Goal: Information Seeking & Learning: Compare options

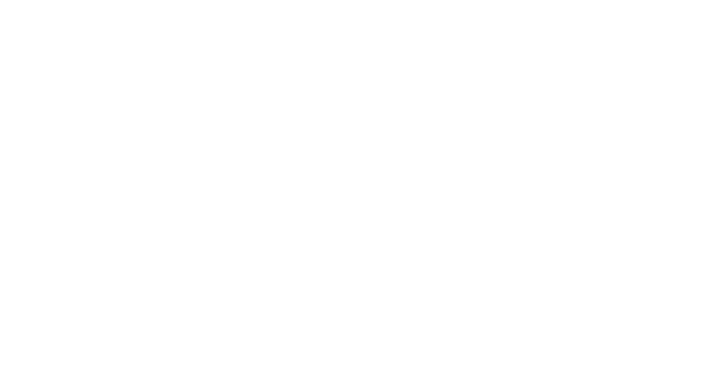
select select "Song"
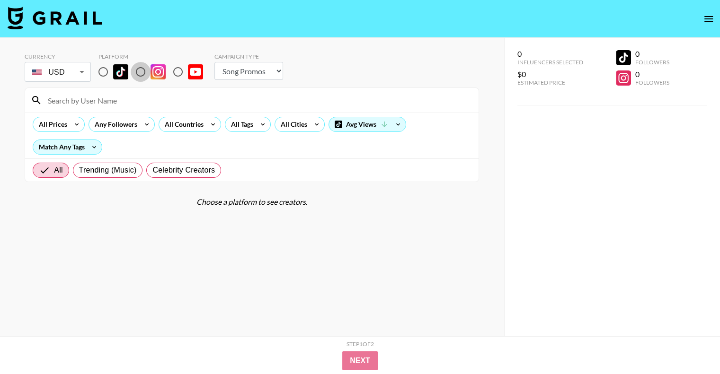
drag, startPoint x: 143, startPoint y: 73, endPoint x: 165, endPoint y: 89, distance: 27.1
click at [143, 73] on input "radio" at bounding box center [141, 72] width 20 height 20
radio input "true"
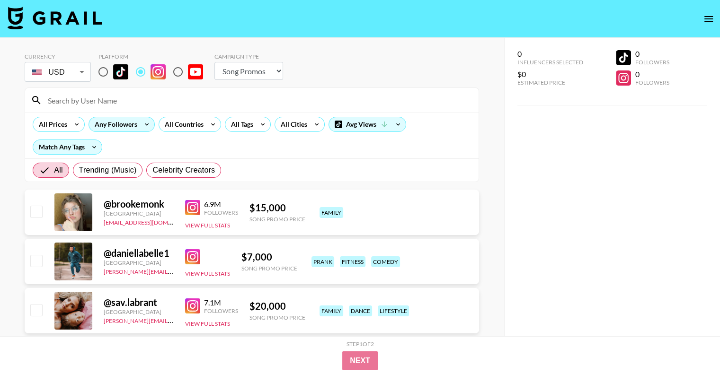
click at [139, 123] on icon at bounding box center [146, 124] width 15 height 14
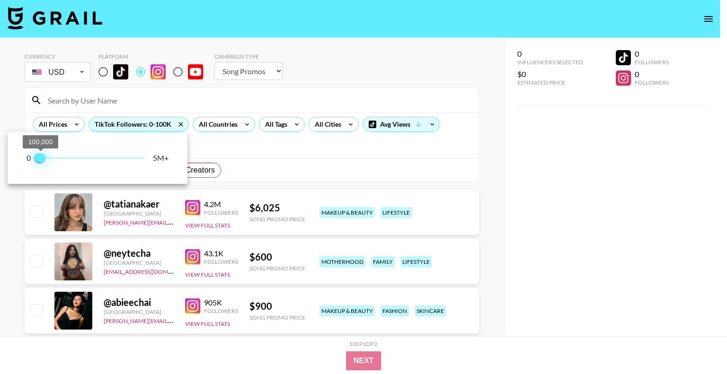
type input "100000"
drag, startPoint x: 145, startPoint y: 159, endPoint x: 40, endPoint y: 147, distance: 105.7
click at [40, 153] on span "100,000" at bounding box center [40, 157] width 9 height 9
click at [425, 85] on div at bounding box center [363, 187] width 727 height 374
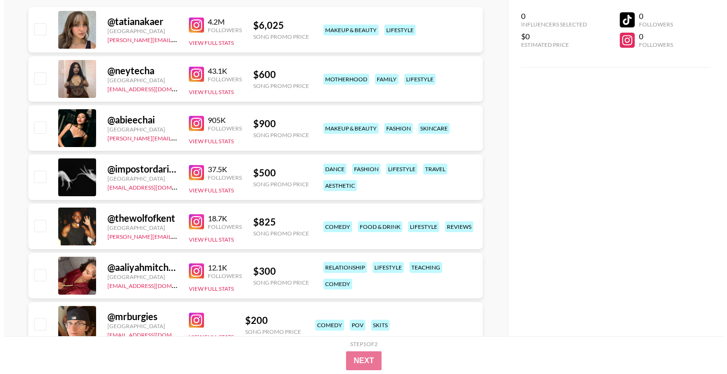
scroll to position [47, 0]
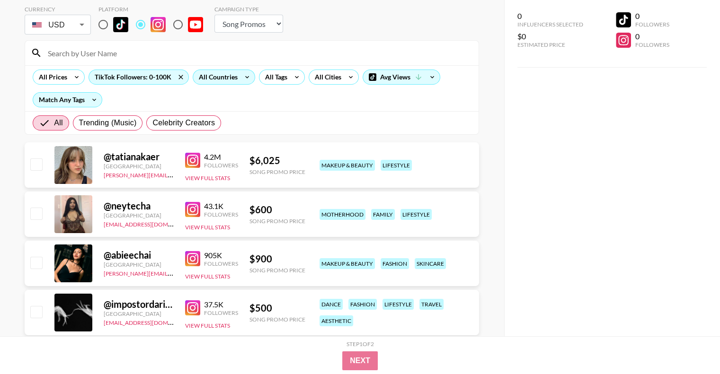
click at [245, 77] on icon at bounding box center [247, 77] width 4 height 2
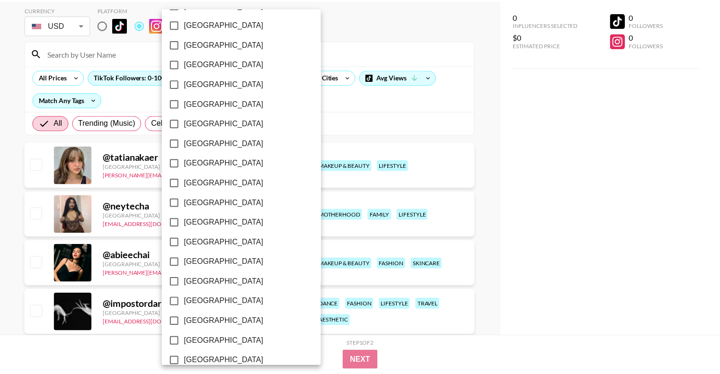
scroll to position [729, 0]
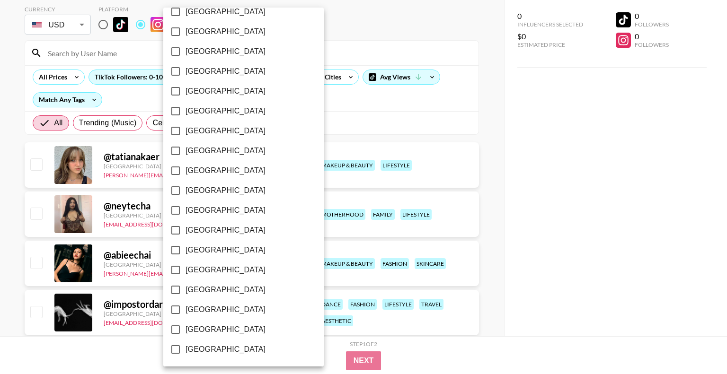
click at [174, 171] on input "[GEOGRAPHIC_DATA]" at bounding box center [176, 171] width 20 height 20
checkbox input "true"
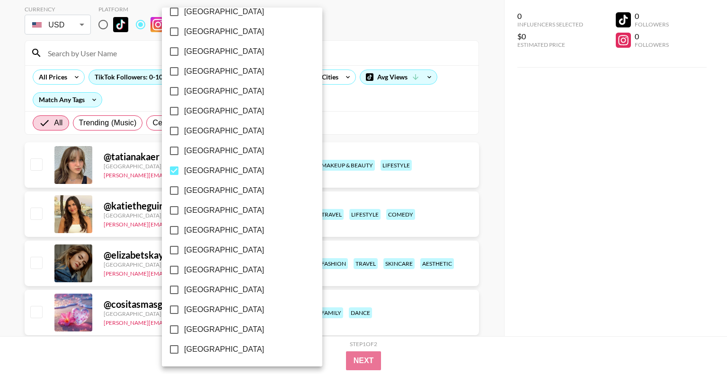
click at [502, 196] on div at bounding box center [363, 187] width 727 height 374
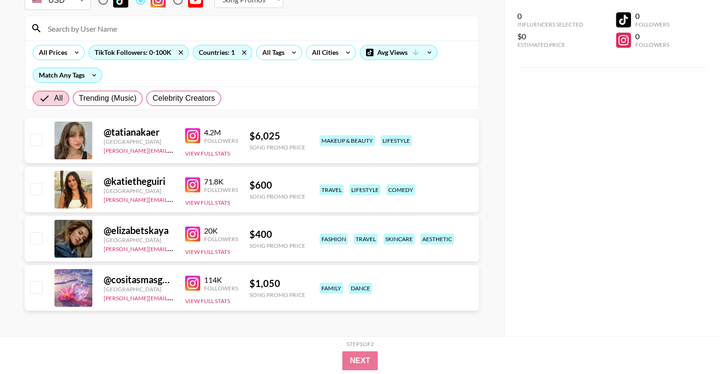
scroll to position [0, 0]
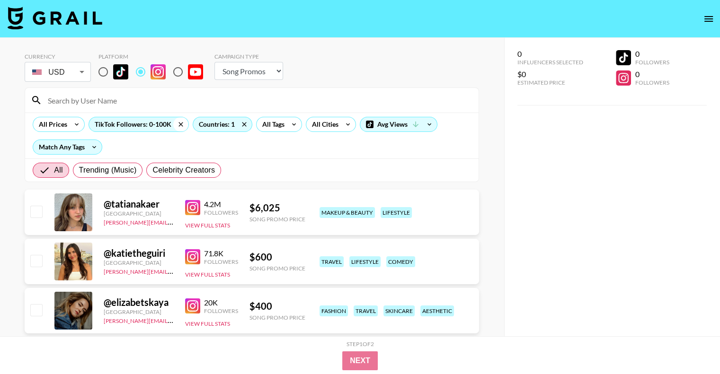
click at [179, 124] on icon at bounding box center [181, 124] width 4 height 4
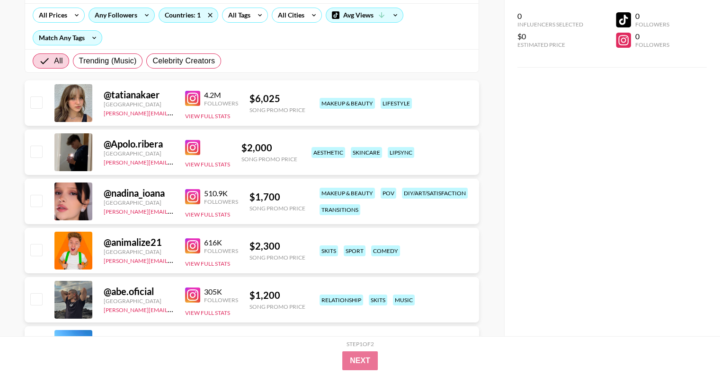
scroll to position [23, 0]
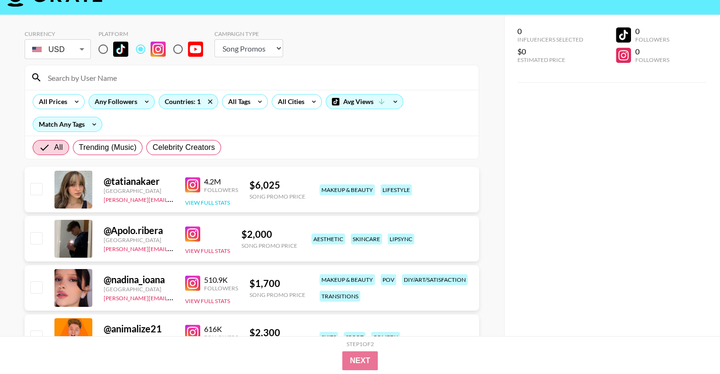
click at [213, 202] on button "View Full Stats" at bounding box center [207, 202] width 45 height 7
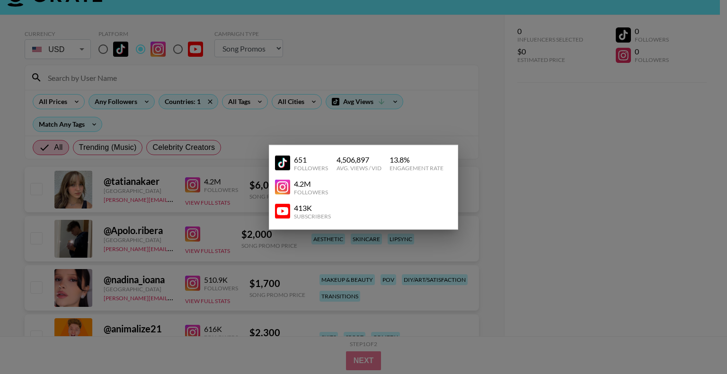
click at [280, 188] on img at bounding box center [282, 187] width 15 height 15
click at [282, 209] on img at bounding box center [282, 211] width 15 height 15
click at [141, 211] on div at bounding box center [363, 187] width 727 height 374
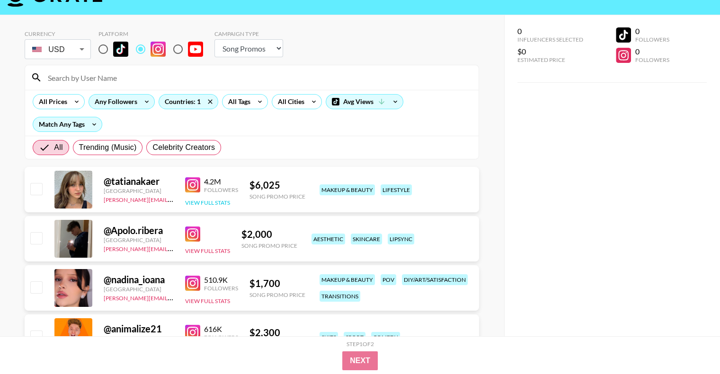
scroll to position [70, 0]
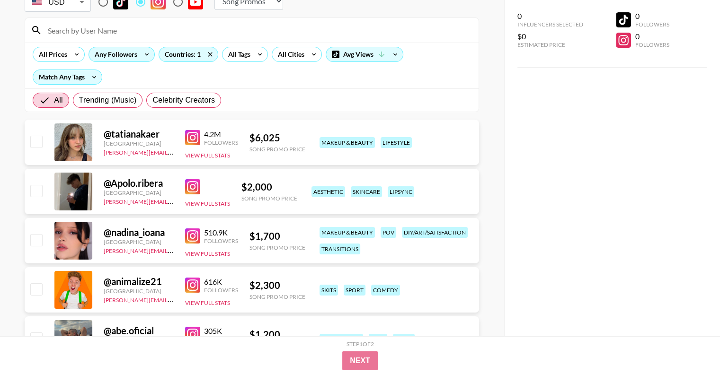
click at [242, 162] on div "@ tatianakaer Spain lilyrose@grail-talent.com 4.2M Followers View Full Stats $ …" at bounding box center [252, 142] width 454 height 45
click at [237, 130] on div "4.2M" at bounding box center [221, 134] width 34 height 9
click at [220, 157] on button "View Full Stats" at bounding box center [207, 155] width 45 height 7
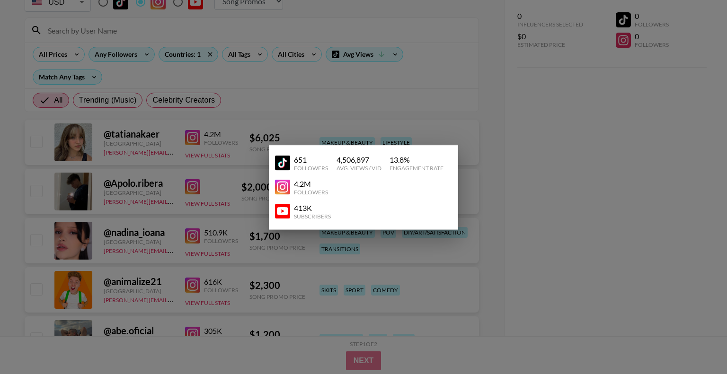
click at [546, 172] on div at bounding box center [363, 187] width 727 height 374
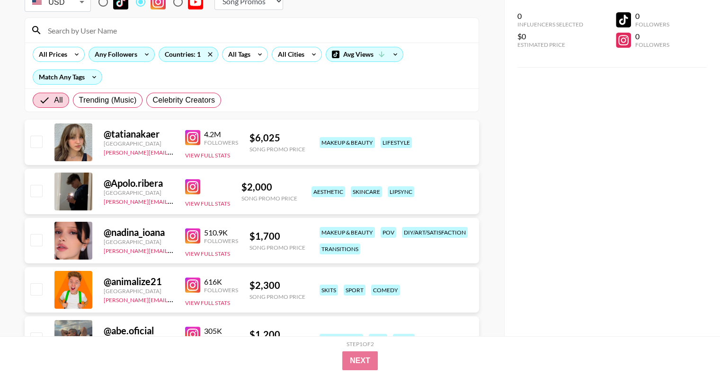
click at [35, 142] on input "checkbox" at bounding box center [35, 141] width 11 height 11
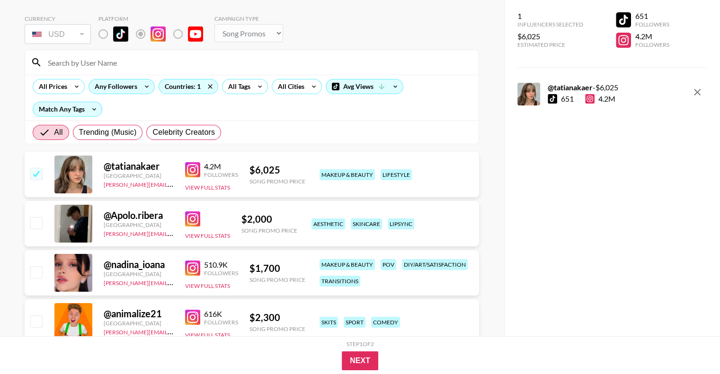
scroll to position [95, 0]
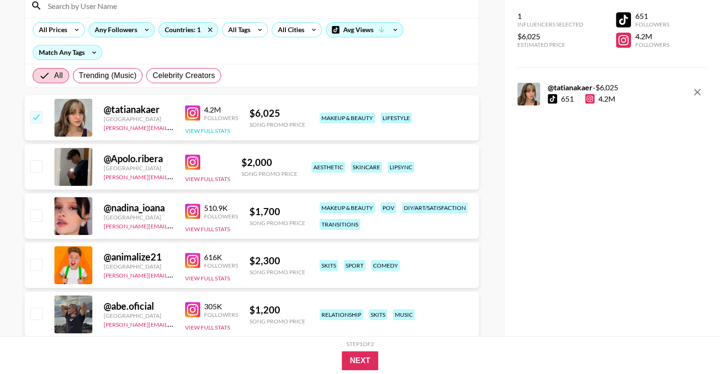
click at [220, 132] on button "View Full Stats" at bounding box center [207, 130] width 45 height 7
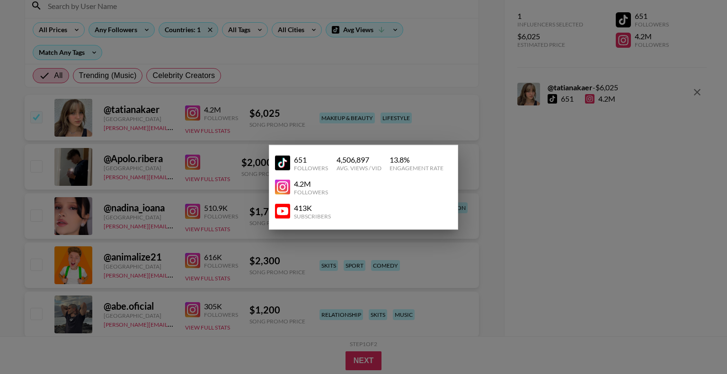
click at [584, 202] on div at bounding box center [363, 187] width 727 height 374
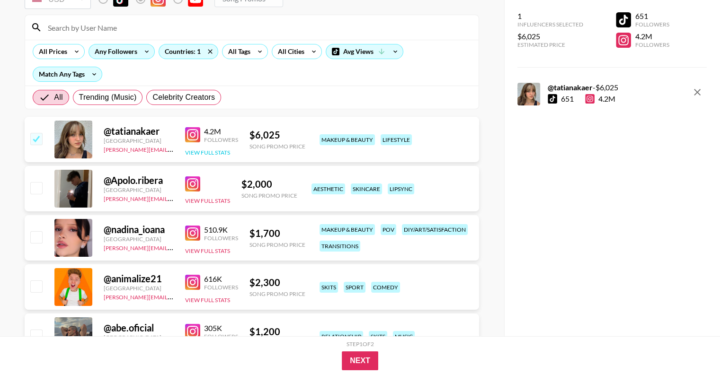
scroll to position [142, 0]
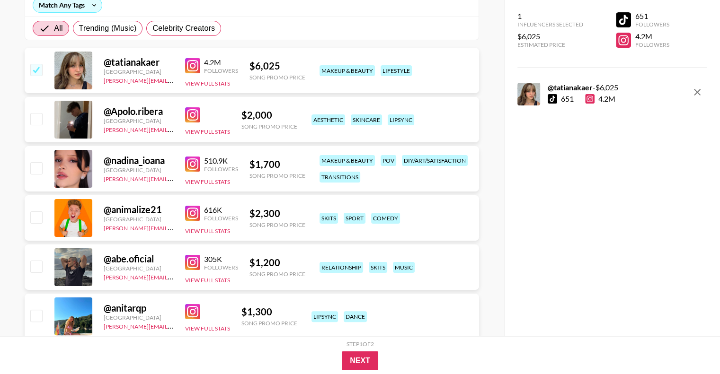
drag, startPoint x: 39, startPoint y: 70, endPoint x: 36, endPoint y: 90, distance: 21.1
click at [39, 69] on input "checkbox" at bounding box center [35, 69] width 11 height 11
checkbox input "false"
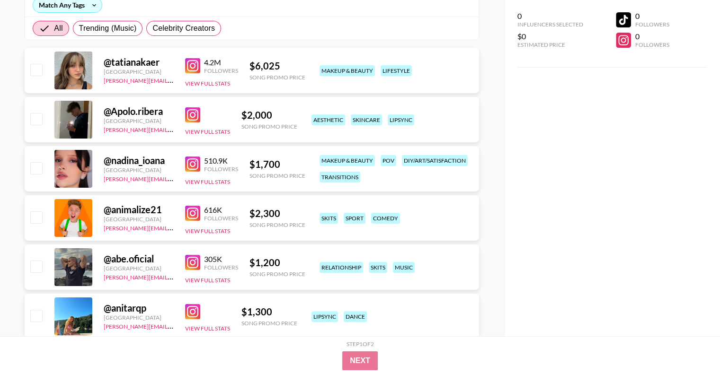
click at [35, 116] on input "checkbox" at bounding box center [35, 118] width 11 height 11
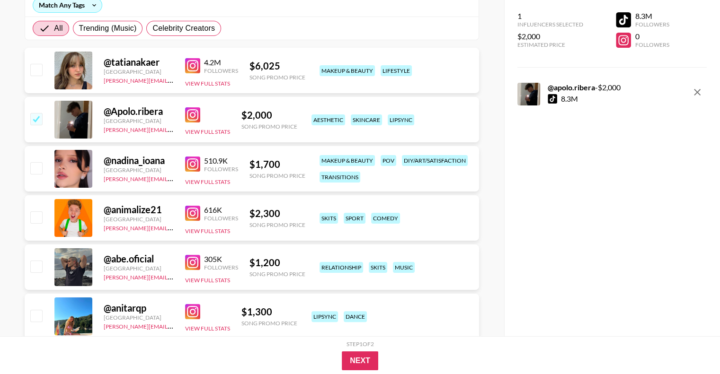
click at [194, 112] on img at bounding box center [192, 114] width 15 height 15
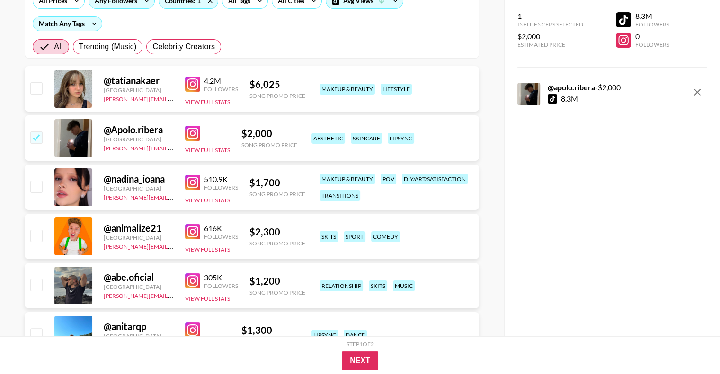
scroll to position [189, 0]
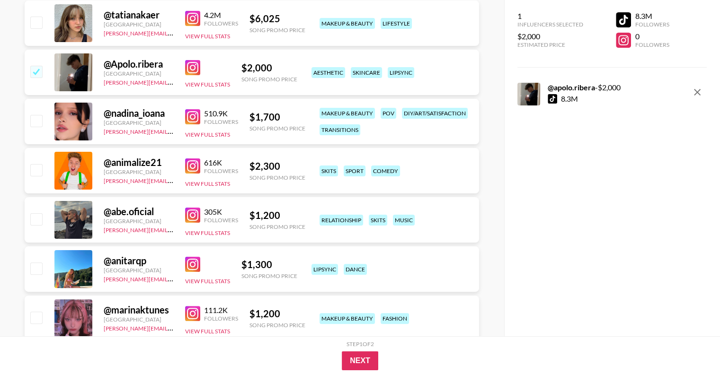
click at [623, 18] on div at bounding box center [623, 19] width 15 height 15
click at [217, 83] on button "View Full Stats" at bounding box center [207, 84] width 45 height 7
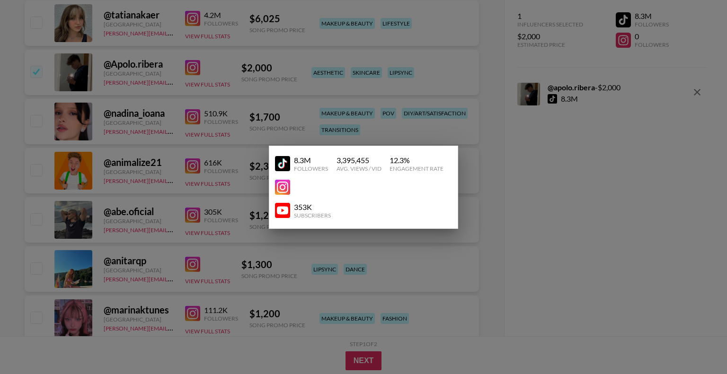
click at [282, 213] on img at bounding box center [282, 210] width 15 height 15
click at [140, 88] on div at bounding box center [363, 187] width 727 height 374
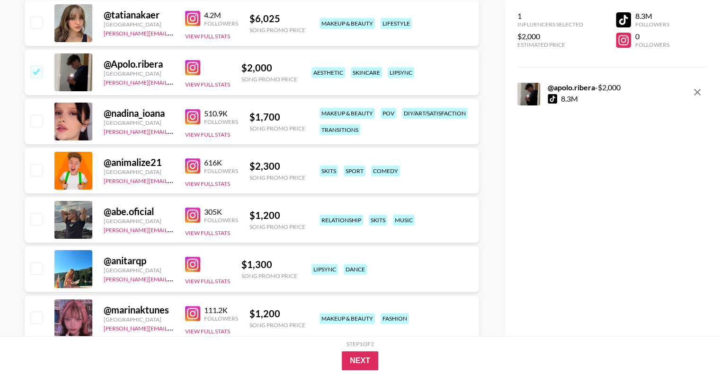
click at [30, 66] on input "checkbox" at bounding box center [35, 71] width 11 height 11
checkbox input "false"
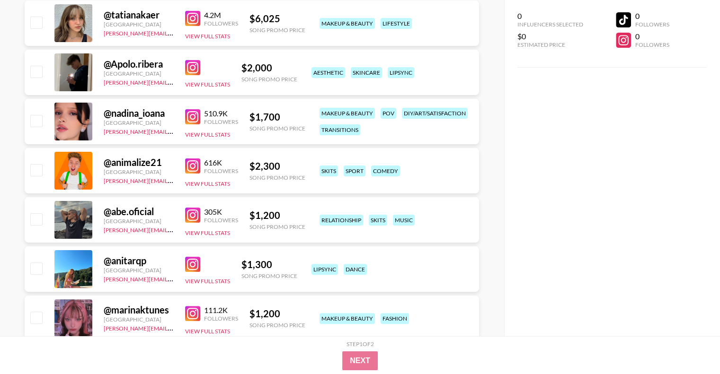
click at [37, 119] on input "checkbox" at bounding box center [35, 120] width 11 height 11
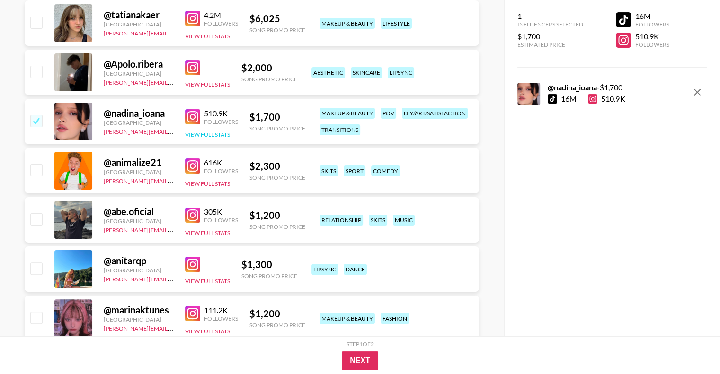
click at [220, 134] on button "View Full Stats" at bounding box center [207, 134] width 45 height 7
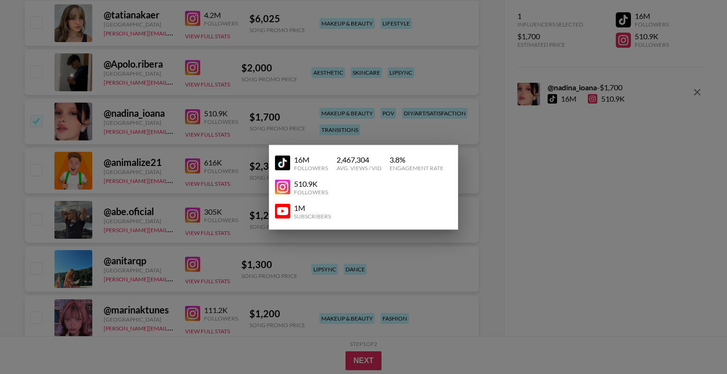
drag, startPoint x: 280, startPoint y: 164, endPoint x: 279, endPoint y: 175, distance: 10.9
click at [280, 164] on img at bounding box center [282, 163] width 15 height 15
click at [277, 183] on img at bounding box center [282, 187] width 15 height 15
click at [278, 210] on img at bounding box center [282, 211] width 15 height 15
click at [572, 212] on div at bounding box center [363, 187] width 727 height 374
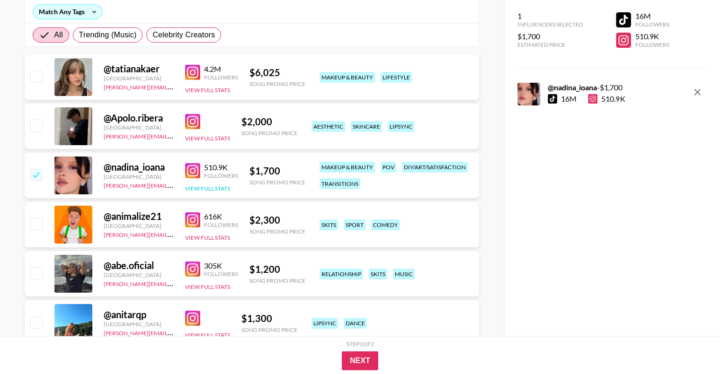
scroll to position [95, 0]
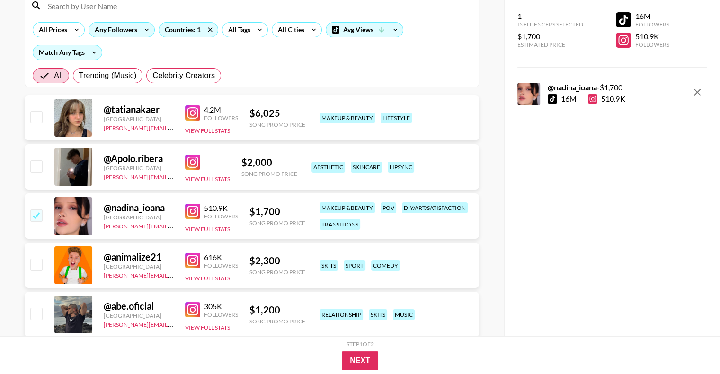
click at [38, 213] on input "checkbox" at bounding box center [35, 215] width 11 height 11
checkbox input "false"
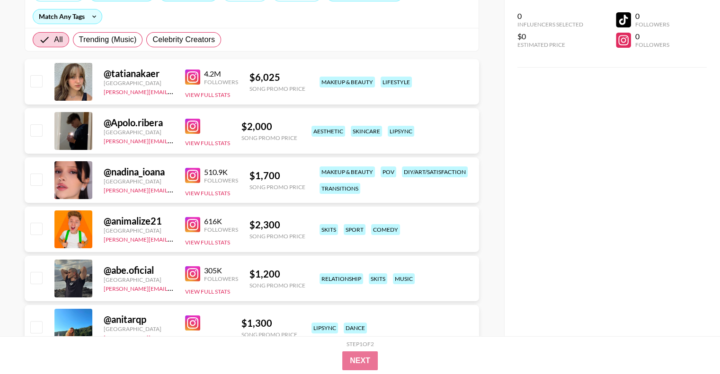
scroll to position [189, 0]
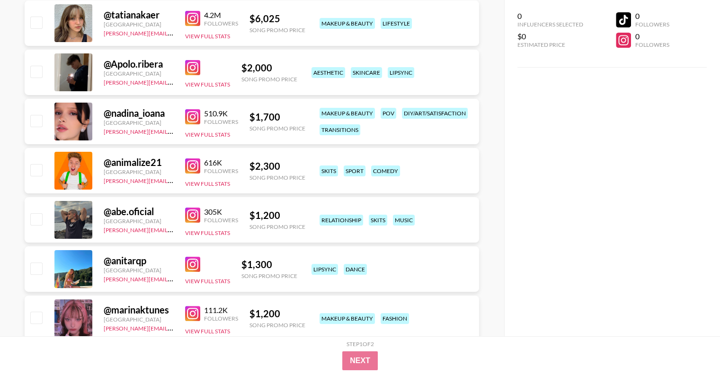
click at [36, 174] on input "checkbox" at bounding box center [35, 169] width 11 height 11
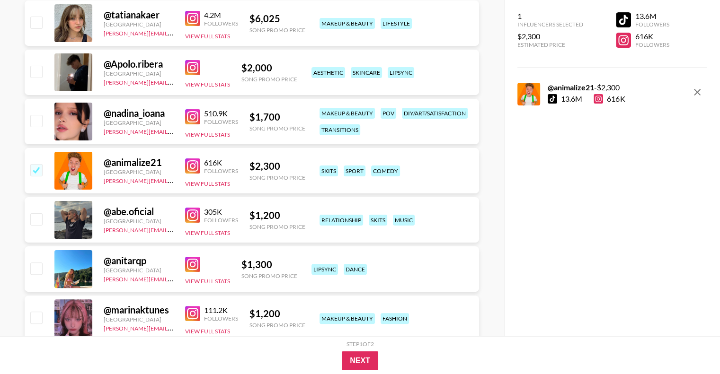
click at [193, 162] on img at bounding box center [192, 166] width 15 height 15
click at [34, 168] on input "checkbox" at bounding box center [35, 169] width 11 height 11
checkbox input "false"
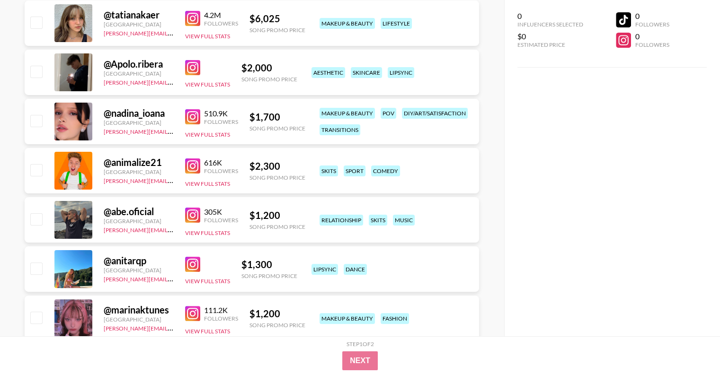
click at [38, 219] on input "checkbox" at bounding box center [35, 218] width 11 height 11
checkbox input "true"
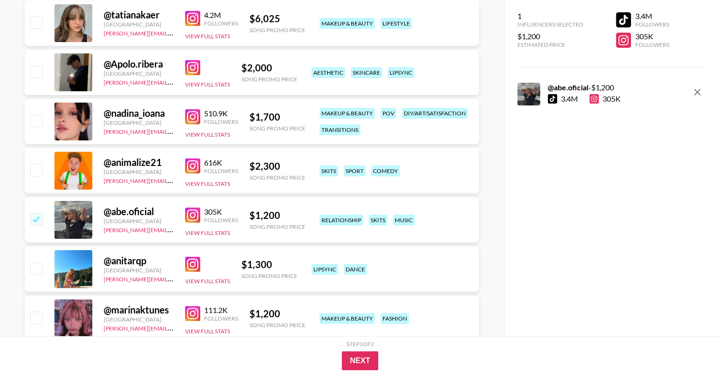
drag, startPoint x: 194, startPoint y: 214, endPoint x: 199, endPoint y: 217, distance: 5.5
click at [194, 214] on img at bounding box center [192, 215] width 15 height 15
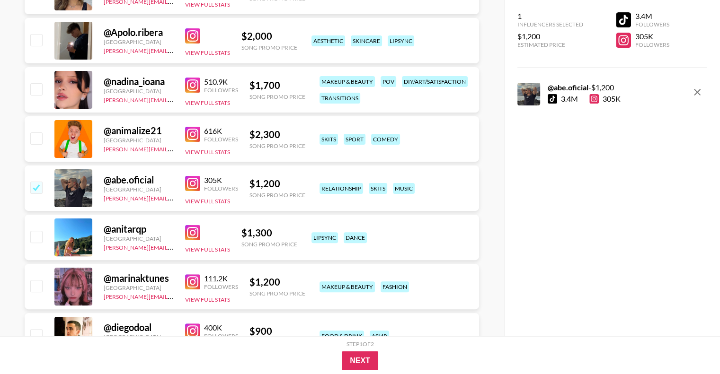
scroll to position [284, 0]
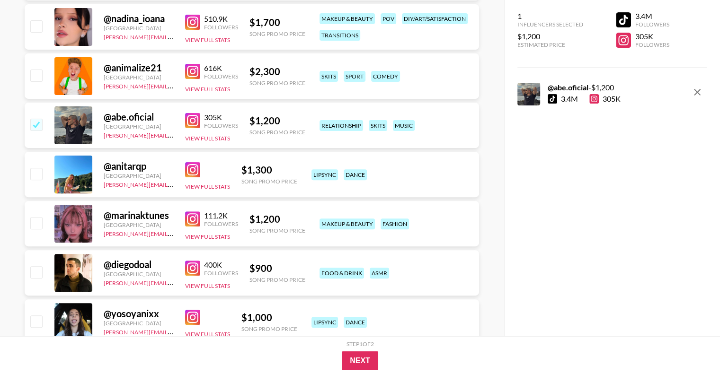
click at [191, 167] on img at bounding box center [192, 169] width 15 height 15
click at [196, 215] on img at bounding box center [192, 219] width 15 height 15
click at [194, 265] on img at bounding box center [192, 268] width 15 height 15
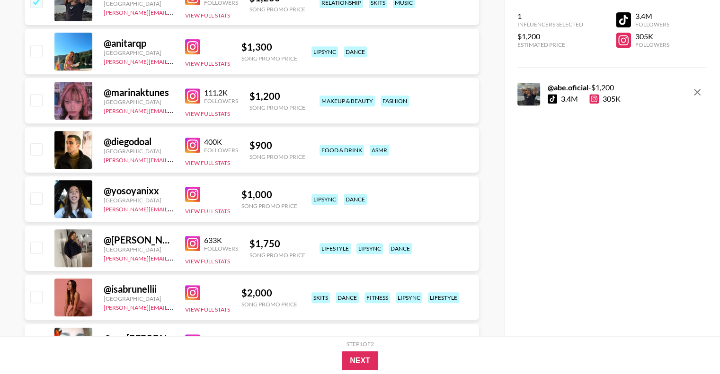
scroll to position [426, 0]
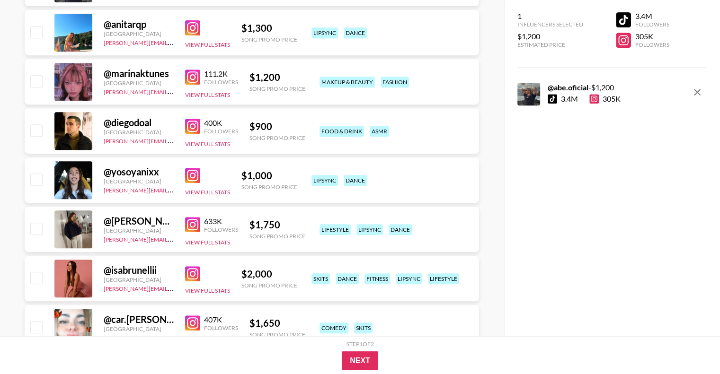
click at [195, 172] on img at bounding box center [192, 175] width 15 height 15
drag, startPoint x: 193, startPoint y: 226, endPoint x: 194, endPoint y: 236, distance: 10.0
click at [193, 226] on img at bounding box center [192, 224] width 15 height 15
drag, startPoint x: 196, startPoint y: 270, endPoint x: 201, endPoint y: 266, distance: 6.4
click at [196, 270] on img at bounding box center [192, 273] width 15 height 15
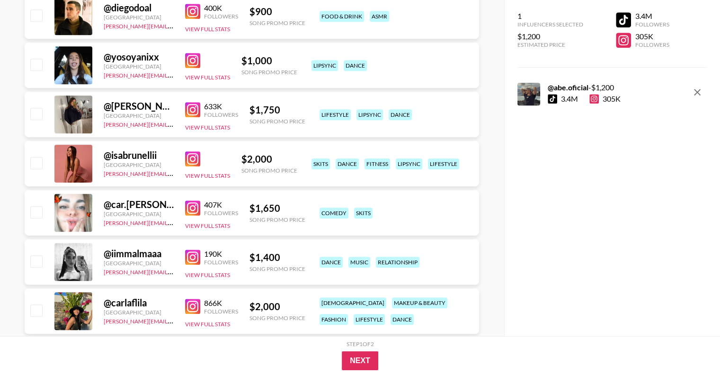
scroll to position [568, 0]
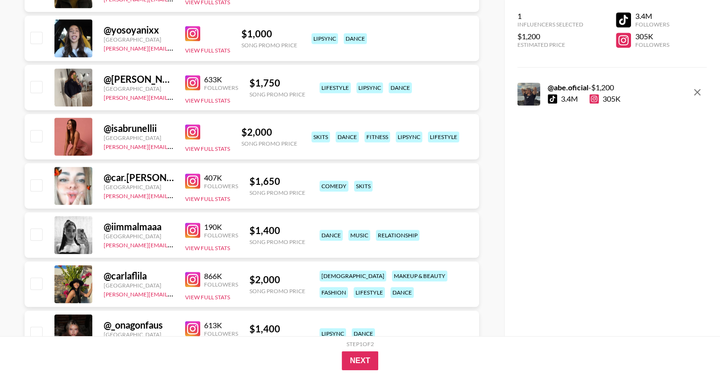
click at [190, 177] on img at bounding box center [192, 181] width 15 height 15
click at [190, 229] on img at bounding box center [192, 230] width 15 height 15
click at [193, 280] on img at bounding box center [192, 279] width 15 height 15
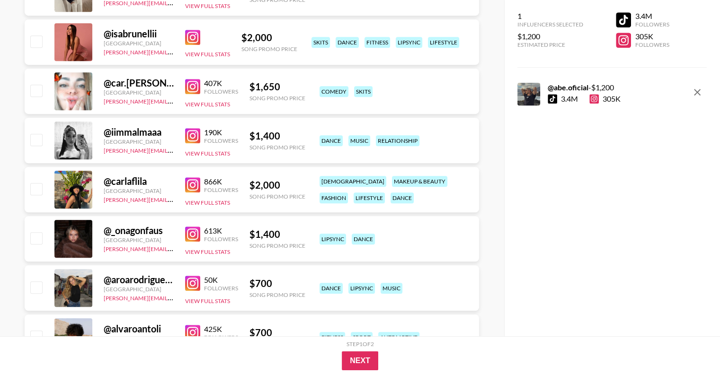
click at [192, 237] on img at bounding box center [192, 234] width 15 height 15
click at [193, 278] on img at bounding box center [192, 283] width 15 height 15
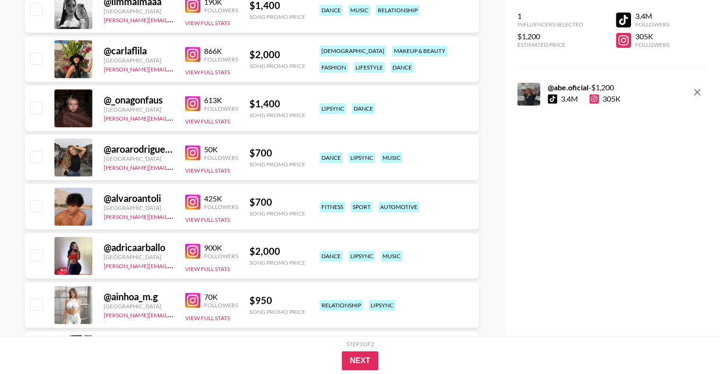
scroll to position [805, 0]
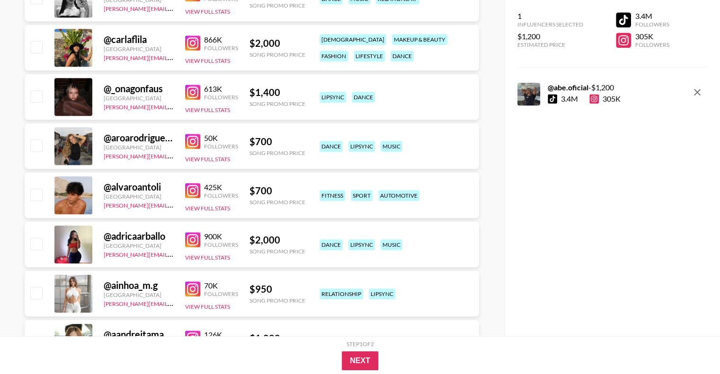
click at [188, 191] on img at bounding box center [192, 190] width 15 height 15
click at [190, 241] on img at bounding box center [192, 239] width 15 height 15
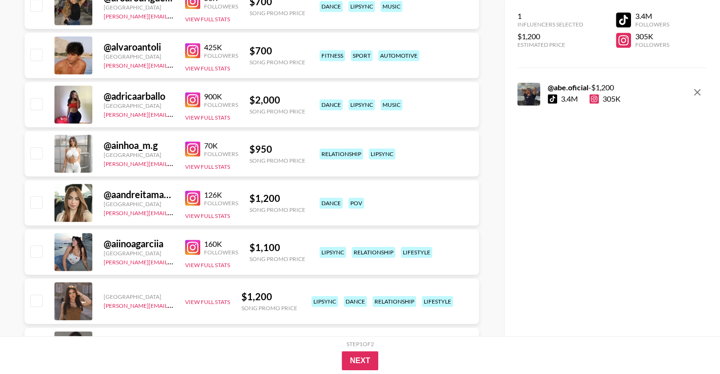
scroll to position [947, 0]
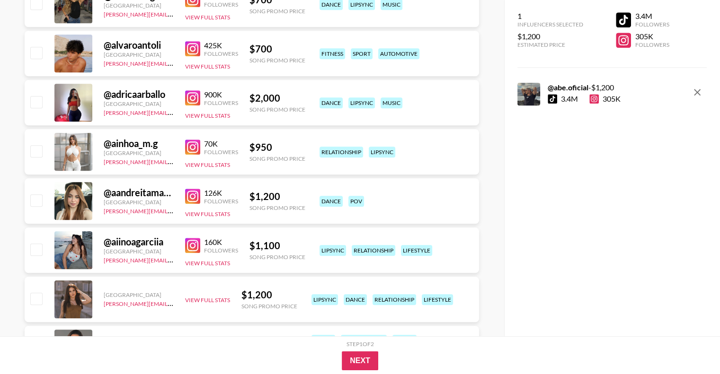
click at [193, 143] on img at bounding box center [192, 147] width 15 height 15
click at [189, 196] on img at bounding box center [192, 196] width 15 height 15
click at [195, 246] on img at bounding box center [192, 245] width 15 height 15
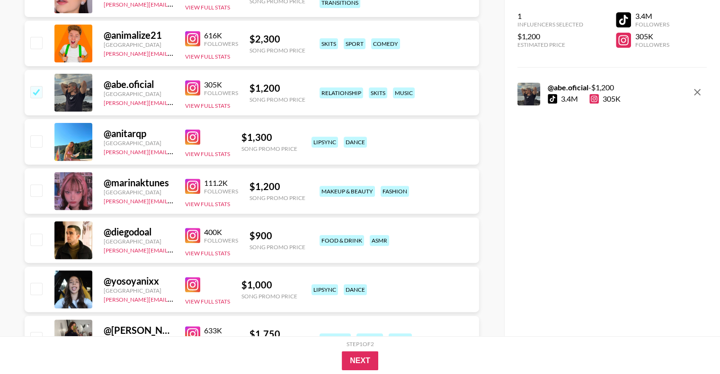
scroll to position [379, 0]
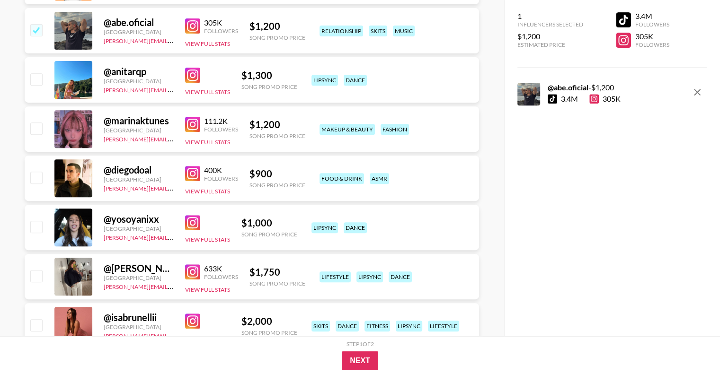
click at [34, 81] on input "checkbox" at bounding box center [35, 78] width 11 height 11
checkbox input "true"
click at [36, 33] on input "checkbox" at bounding box center [35, 29] width 11 height 11
checkbox input "false"
click at [37, 80] on input "checkbox" at bounding box center [35, 78] width 11 height 11
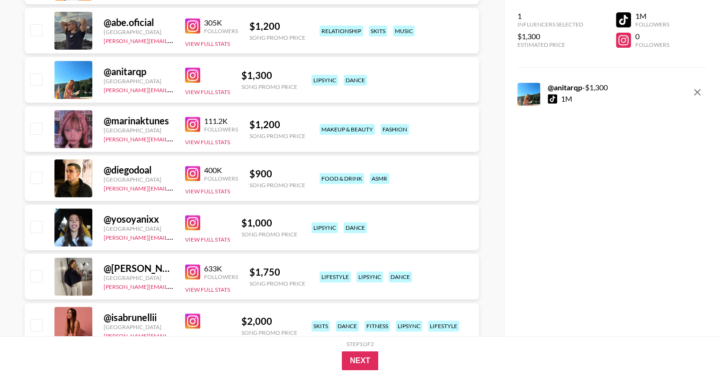
checkbox input "false"
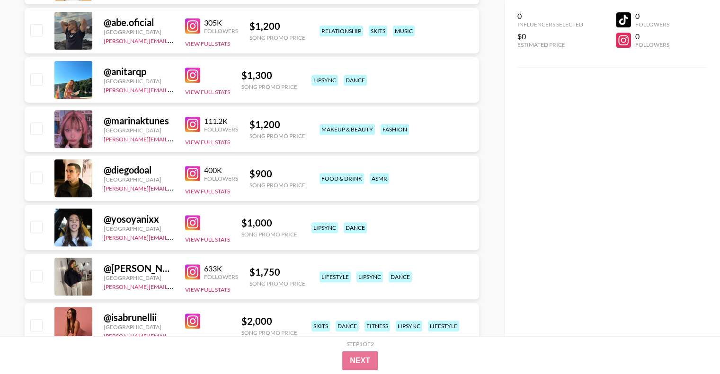
click at [38, 132] on input "checkbox" at bounding box center [35, 128] width 11 height 11
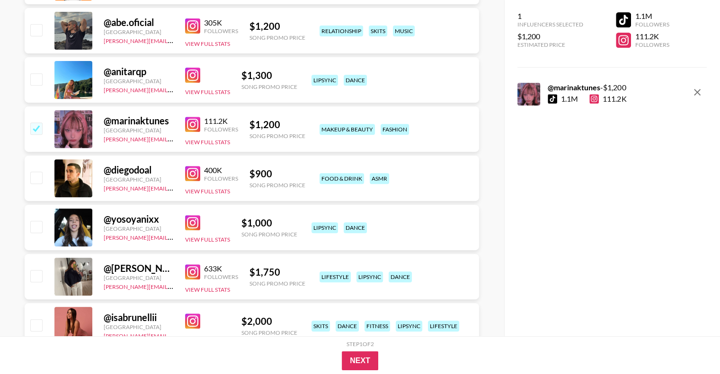
click at [38, 125] on input "checkbox" at bounding box center [35, 128] width 11 height 11
checkbox input "false"
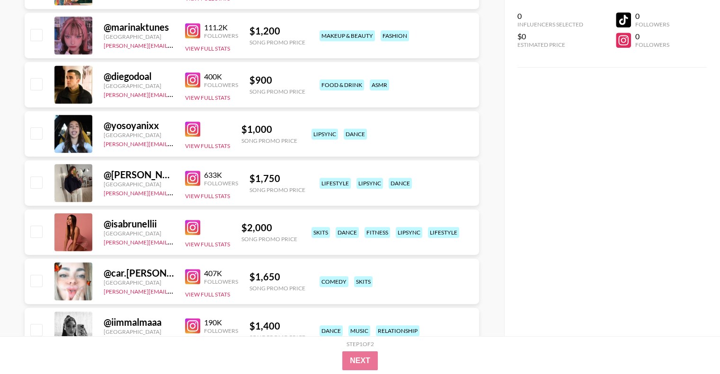
scroll to position [473, 0]
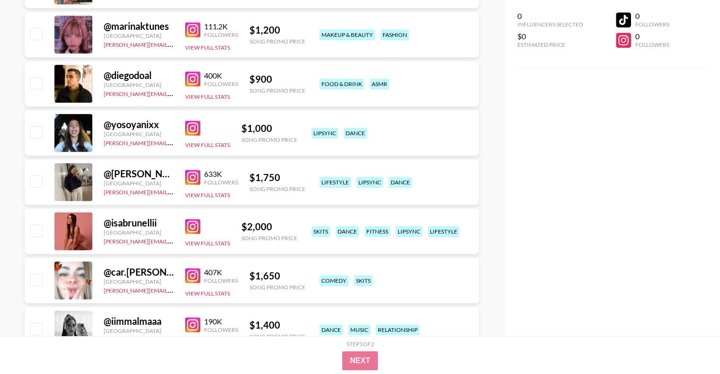
click at [34, 179] on input "checkbox" at bounding box center [35, 181] width 11 height 11
checkbox input "true"
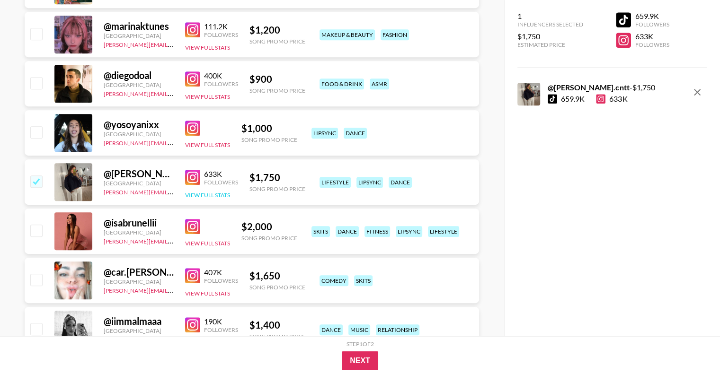
click at [203, 195] on button "View Full Stats" at bounding box center [207, 195] width 45 height 7
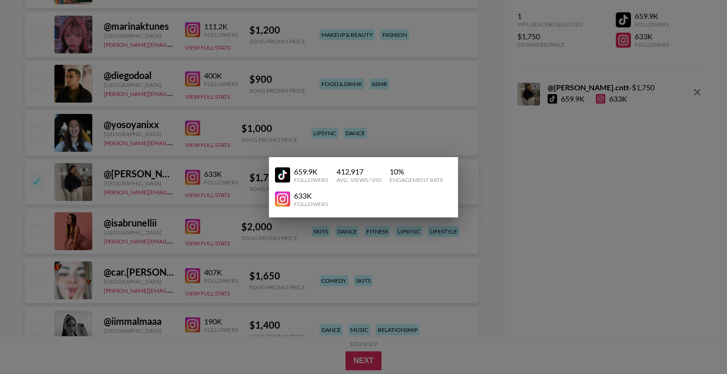
click at [284, 171] on img at bounding box center [282, 175] width 15 height 15
click at [283, 198] on img at bounding box center [282, 199] width 15 height 15
click at [283, 197] on img at bounding box center [282, 199] width 15 height 15
click at [510, 188] on div at bounding box center [363, 187] width 727 height 374
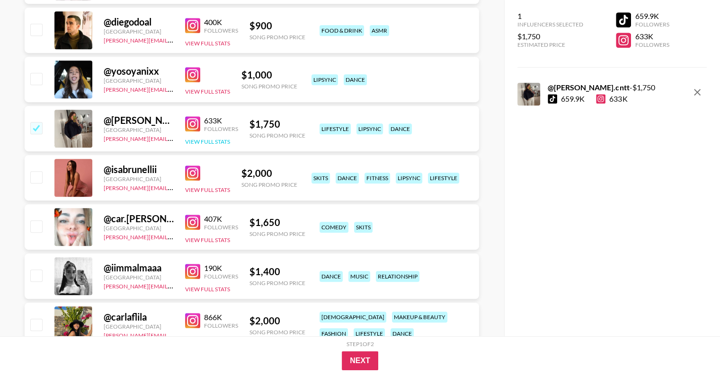
scroll to position [568, 0]
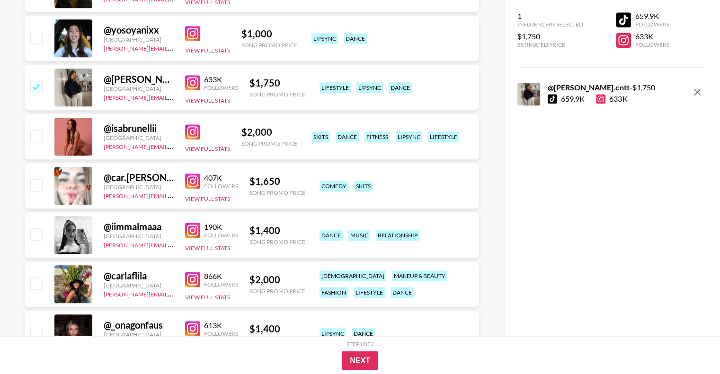
drag, startPoint x: 33, startPoint y: 187, endPoint x: 40, endPoint y: 92, distance: 95.0
click at [33, 187] on input "checkbox" at bounding box center [35, 184] width 11 height 11
checkbox input "true"
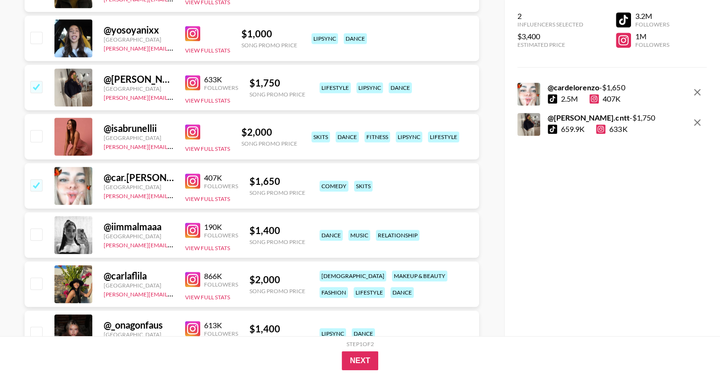
click at [30, 88] on input "checkbox" at bounding box center [35, 86] width 11 height 11
checkbox input "false"
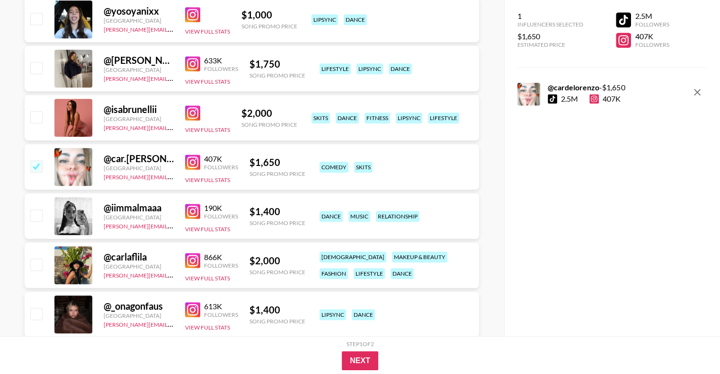
scroll to position [615, 0]
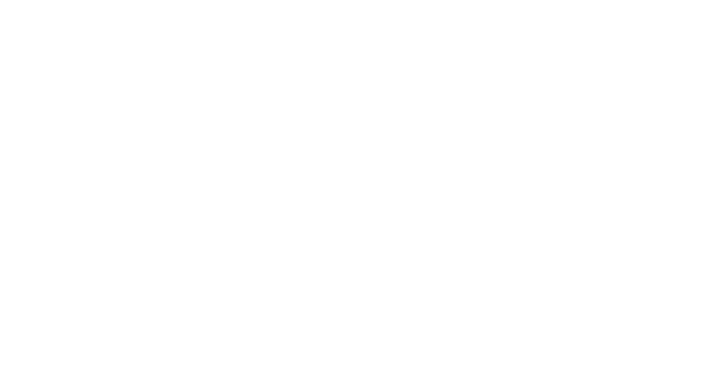
select select "Song"
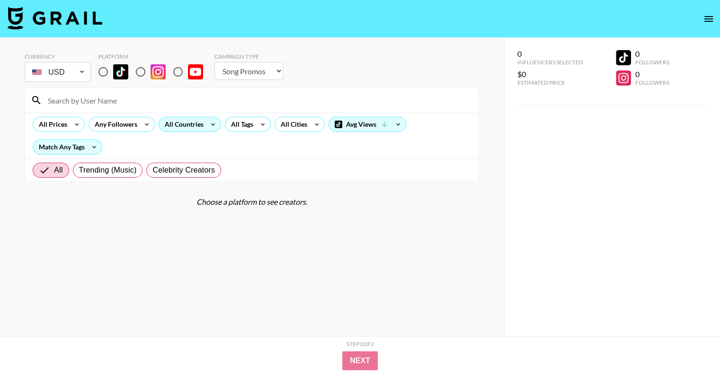
click at [189, 122] on div "All Countries" at bounding box center [182, 124] width 46 height 14
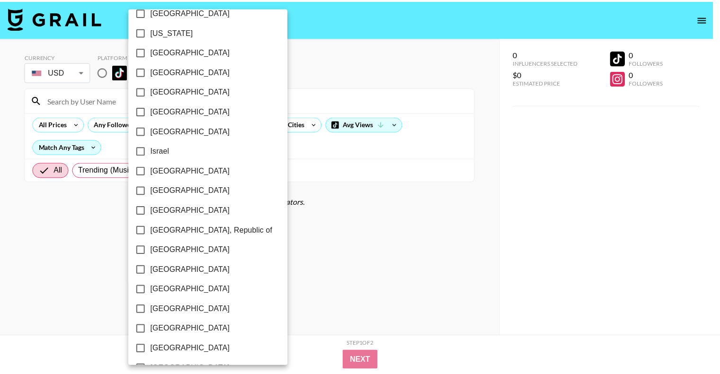
scroll to position [729, 0]
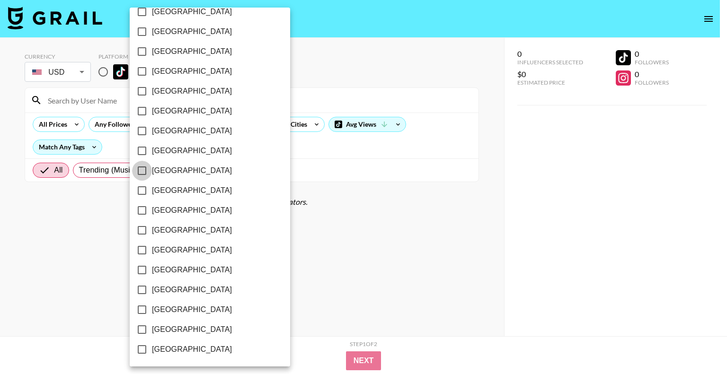
click at [141, 169] on input "[GEOGRAPHIC_DATA]" at bounding box center [142, 171] width 20 height 20
checkbox input "true"
click at [392, 189] on div at bounding box center [363, 187] width 727 height 374
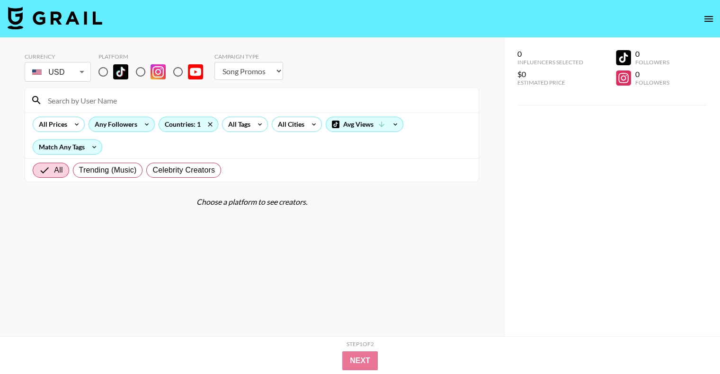
click at [134, 128] on div "Any Followers" at bounding box center [114, 124] width 50 height 14
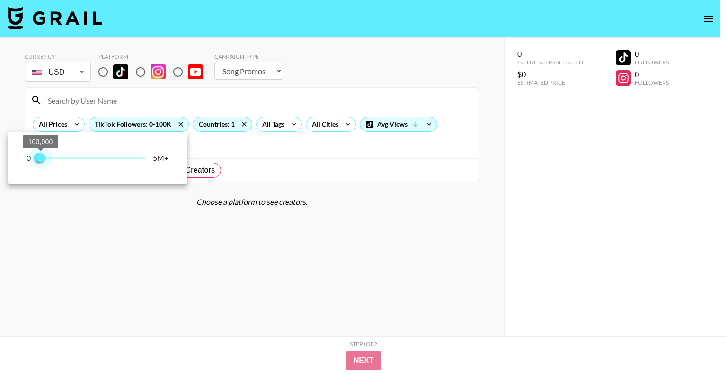
drag, startPoint x: 54, startPoint y: 156, endPoint x: 40, endPoint y: 153, distance: 15.0
click at [40, 153] on span "100,000" at bounding box center [40, 157] width 9 height 9
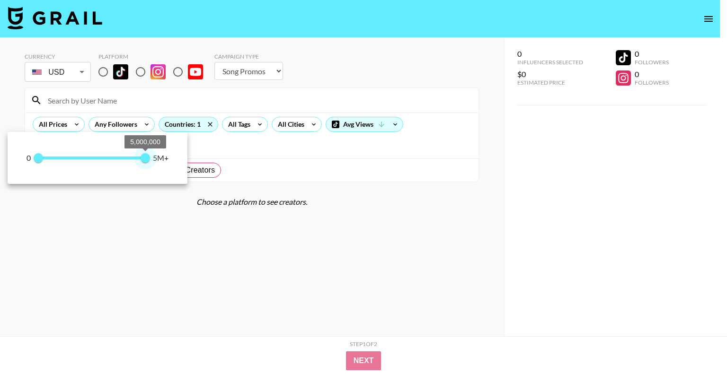
type input "5000000"
drag, startPoint x: 41, startPoint y: 156, endPoint x: 221, endPoint y: 161, distance: 180.9
click at [199, 155] on div "0 0 5,000,000 5M+" at bounding box center [363, 187] width 727 height 374
click at [342, 188] on div at bounding box center [363, 187] width 727 height 374
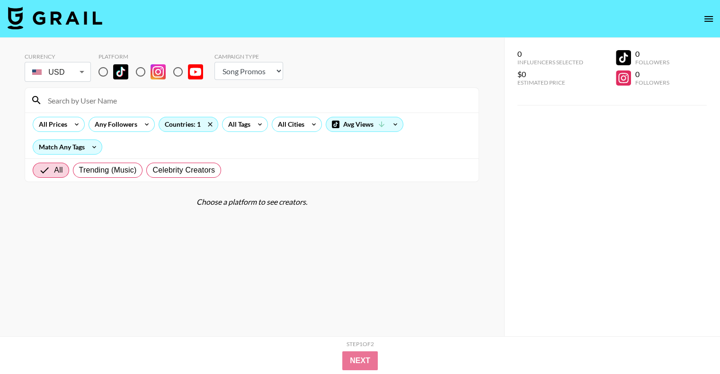
click at [93, 239] on section "Currency USD USD ​ Platform Campaign Type Choose Type... Song Promos Brand Prom…" at bounding box center [252, 194] width 454 height 299
click at [140, 72] on input "radio" at bounding box center [141, 72] width 20 height 20
radio input "true"
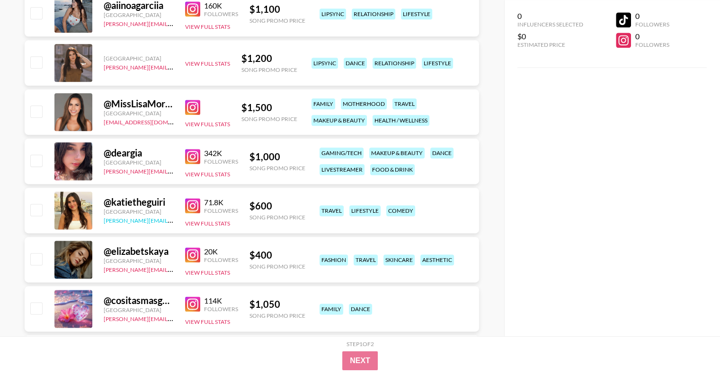
scroll to position [1231, 0]
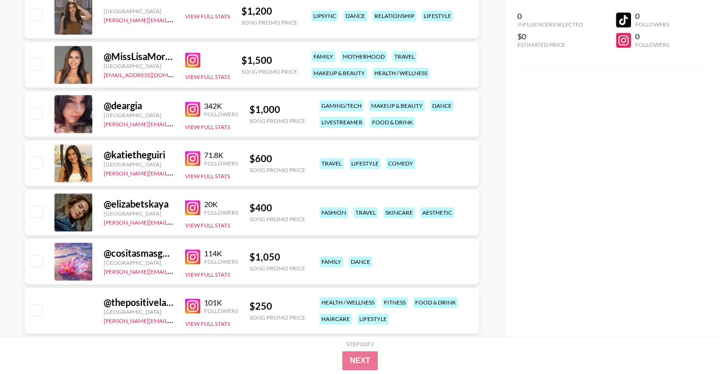
click at [277, 23] on div "Song Promo Price" at bounding box center [269, 22] width 56 height 7
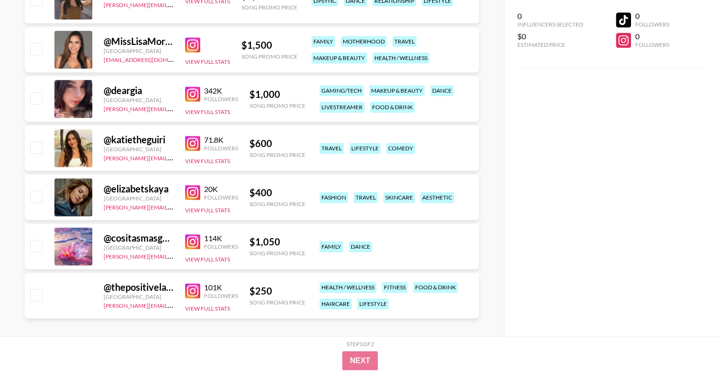
scroll to position [1253, 0]
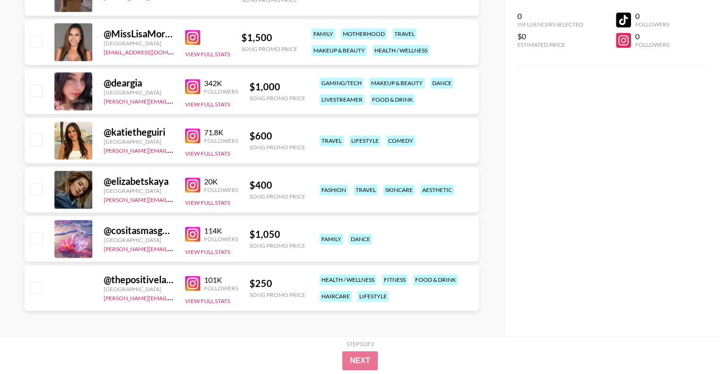
click at [189, 37] on img at bounding box center [192, 37] width 15 height 15
click at [191, 83] on img at bounding box center [192, 86] width 15 height 15
click at [194, 133] on img at bounding box center [192, 135] width 15 height 15
click at [192, 180] on img at bounding box center [192, 184] width 15 height 15
click at [193, 232] on img at bounding box center [192, 234] width 15 height 15
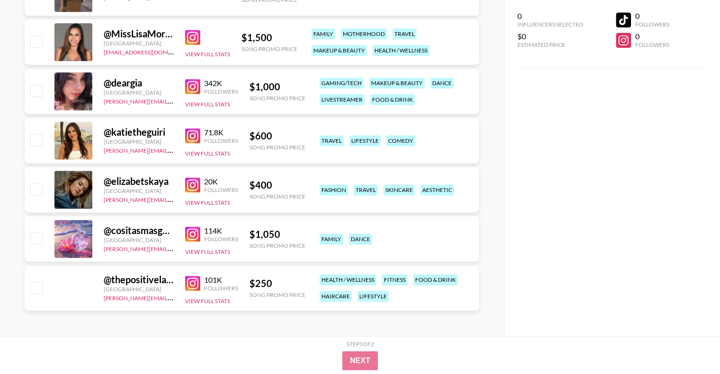
click at [193, 278] on img at bounding box center [192, 283] width 15 height 15
